Goal: Transaction & Acquisition: Purchase product/service

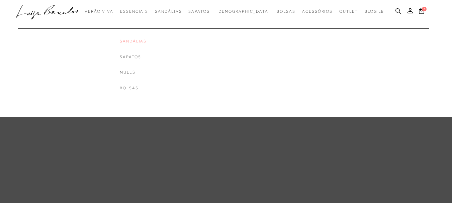
click at [150, 38] on link "Sandálias" at bounding box center [147, 41] width 54 height 6
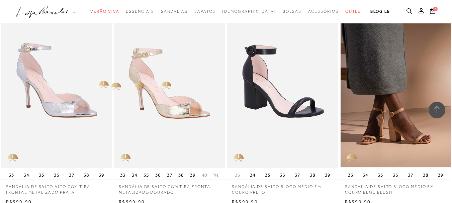
scroll to position [1069, 0]
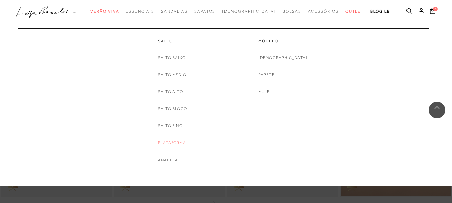
click at [174, 142] on link "Plataforma" at bounding box center [172, 143] width 28 height 7
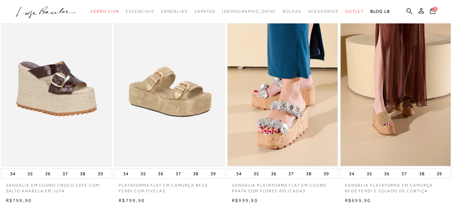
scroll to position [268, 0]
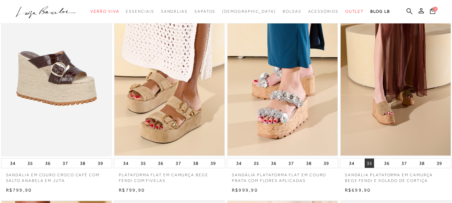
click at [368, 163] on button "35" at bounding box center [369, 163] width 9 height 9
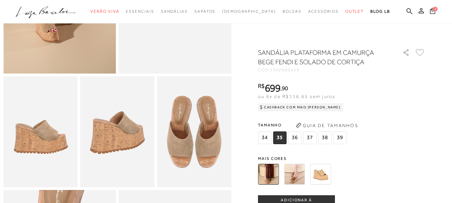
scroll to position [201, 0]
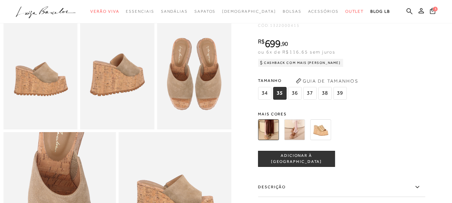
click at [309, 165] on span "ADICIONAR À [GEOGRAPHIC_DATA]" at bounding box center [296, 159] width 76 height 12
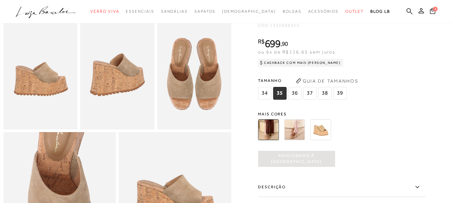
scroll to position [0, 0]
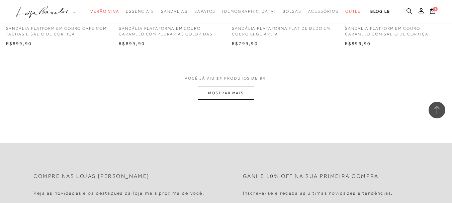
scroll to position [1271, 0]
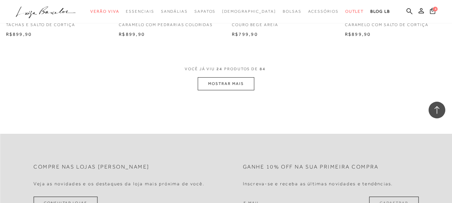
click at [233, 83] on button "MOSTRAR MAIS" at bounding box center [226, 83] width 56 height 13
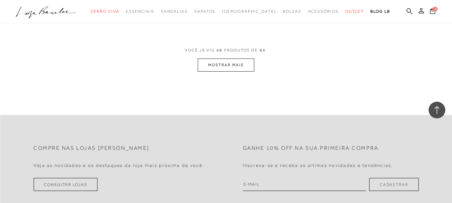
scroll to position [2576, 0]
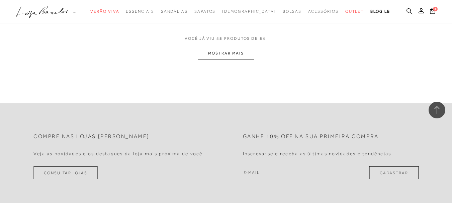
click at [218, 52] on button "MOSTRAR MAIS" at bounding box center [226, 53] width 56 height 13
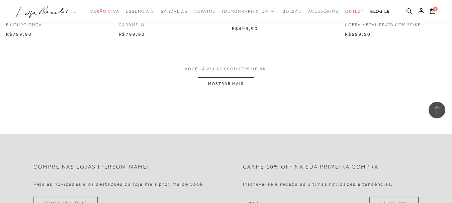
scroll to position [3847, 0]
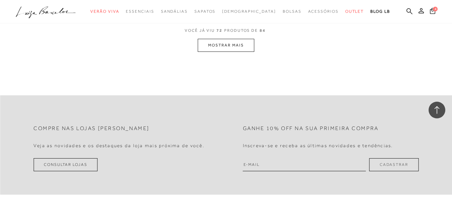
click at [236, 50] on button "MOSTRAR MAIS" at bounding box center [226, 45] width 56 height 13
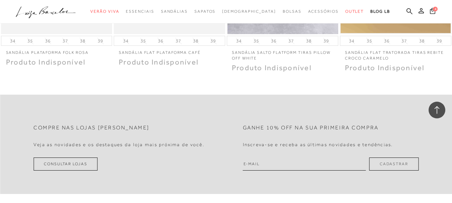
scroll to position [4349, 0]
